Goal: Information Seeking & Learning: Learn about a topic

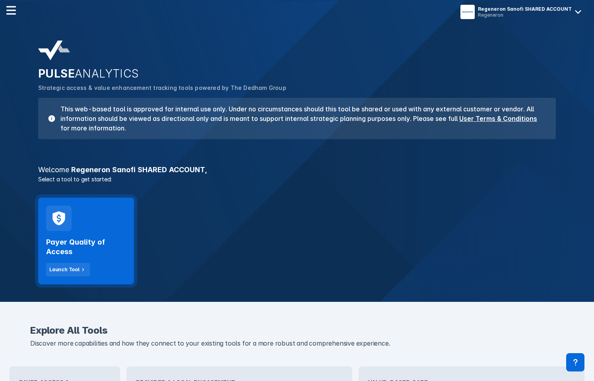
click at [103, 239] on h2 "Payer Quality of Access" at bounding box center [86, 247] width 80 height 19
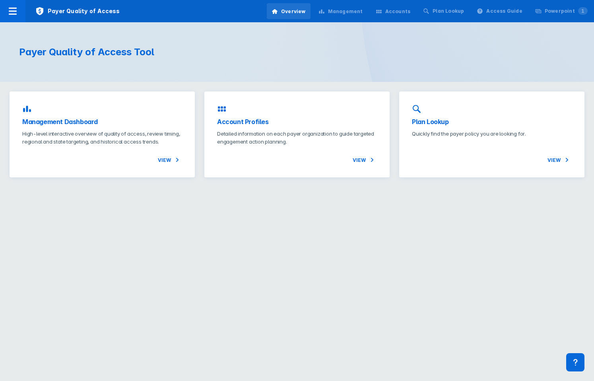
click at [140, 130] on p "High-level interactive overview of quality of access, review timing, regional a…" at bounding box center [102, 138] width 160 height 16
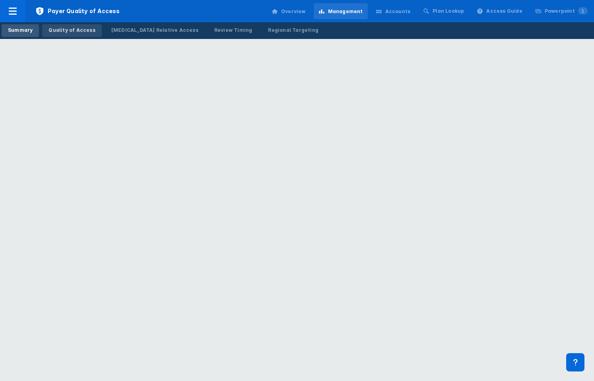
click at [75, 31] on div "Quality of Access" at bounding box center [72, 30] width 47 height 7
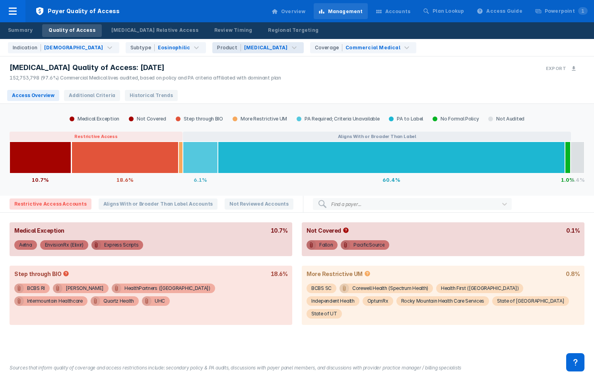
click at [212, 52] on div "Product [MEDICAL_DATA]" at bounding box center [257, 47] width 91 height 11
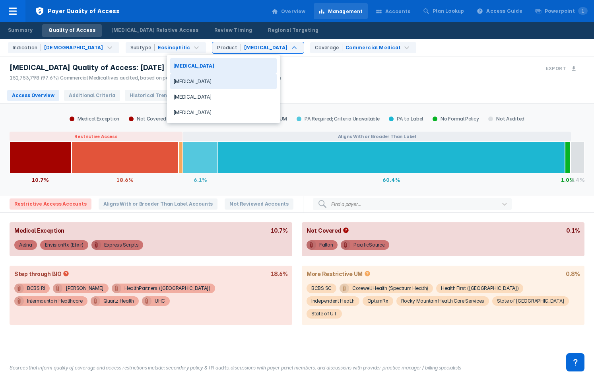
click at [187, 76] on div "[MEDICAL_DATA]" at bounding box center [223, 82] width 107 height 16
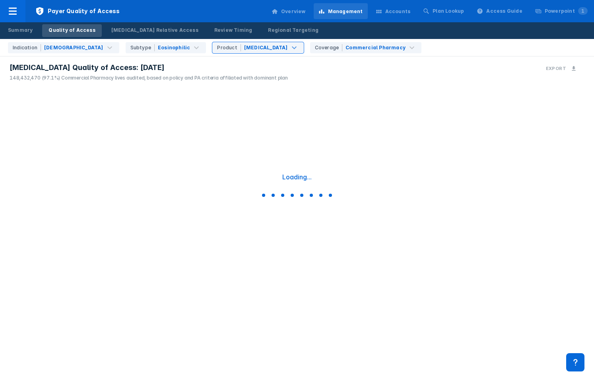
click at [415, 43] on div "Indication [MEDICAL_DATA] Subtype Eosinophilic option [MEDICAL_DATA], selected.…" at bounding box center [300, 47] width 590 height 17
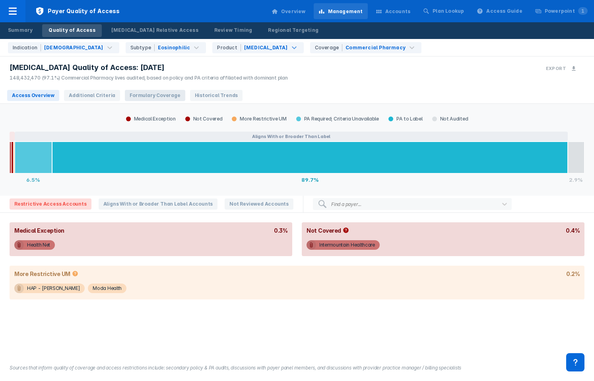
click at [146, 100] on span "Formulary Coverage" at bounding box center [155, 95] width 60 height 11
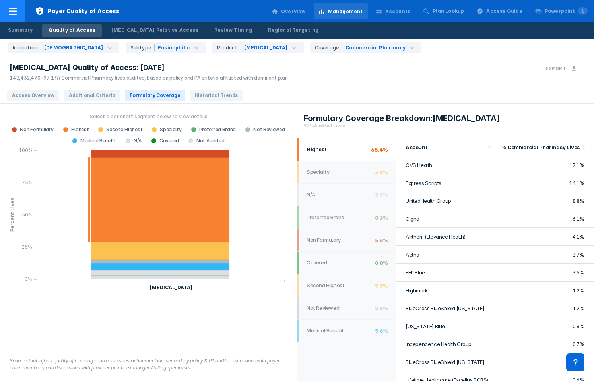
click at [12, 17] on div at bounding box center [12, 11] width 25 height 22
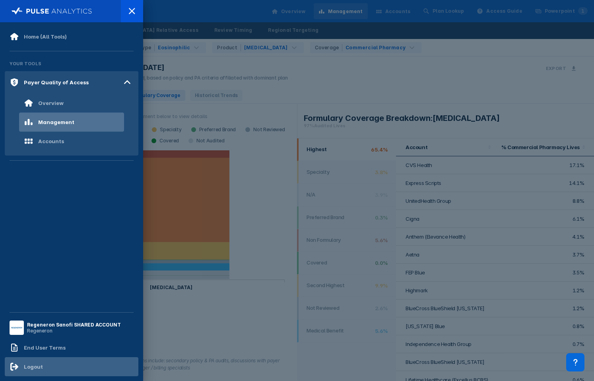
click at [27, 370] on div "Logout" at bounding box center [26, 367] width 33 height 10
